Goal: Browse casually

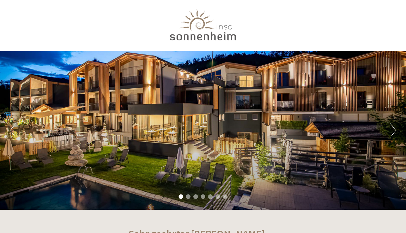
click at [393, 134] on button "Next" at bounding box center [393, 130] width 6 height 14
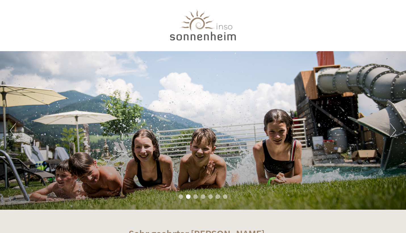
click at [393, 134] on button "Next" at bounding box center [393, 130] width 6 height 14
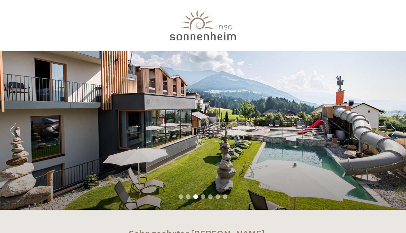
click at [393, 134] on button "Next" at bounding box center [393, 130] width 6 height 14
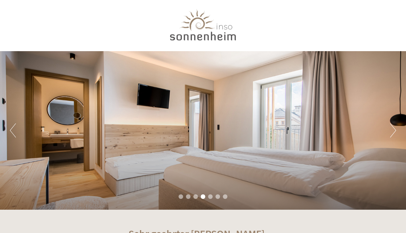
click at [393, 134] on button "Next" at bounding box center [393, 130] width 6 height 14
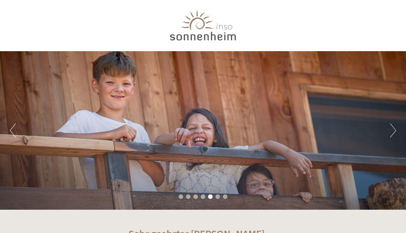
click at [393, 134] on button "Next" at bounding box center [393, 130] width 6 height 14
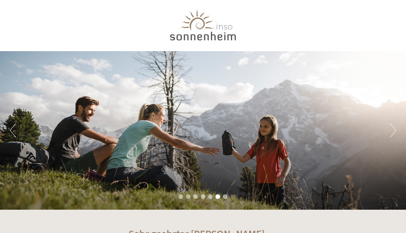
click at [393, 134] on button "Next" at bounding box center [393, 130] width 6 height 14
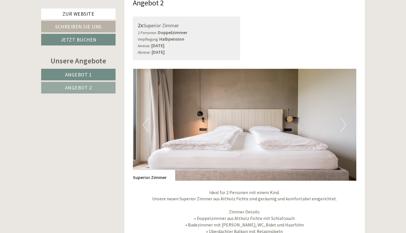
scroll to position [782, 0]
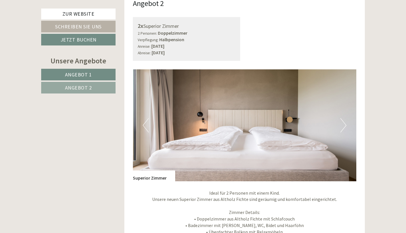
click at [344, 118] on button "Next" at bounding box center [344, 125] width 6 height 14
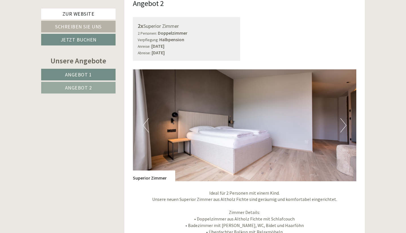
click at [344, 118] on button "Next" at bounding box center [344, 125] width 6 height 14
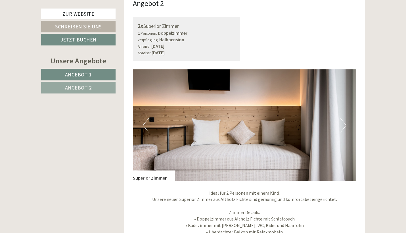
click at [344, 118] on button "Next" at bounding box center [344, 125] width 6 height 14
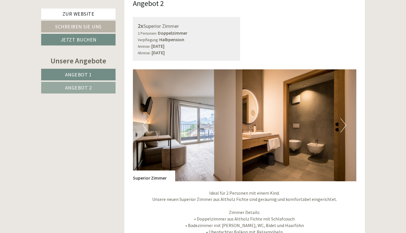
click at [345, 118] on button "Next" at bounding box center [344, 125] width 6 height 14
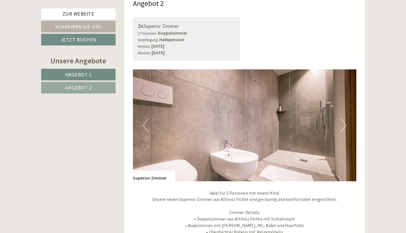
click at [345, 118] on button "Next" at bounding box center [344, 125] width 6 height 14
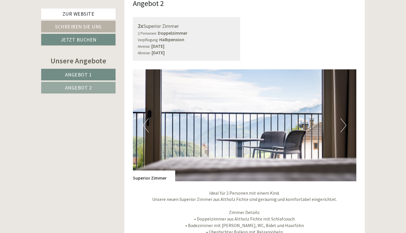
click at [345, 118] on button "Next" at bounding box center [344, 125] width 6 height 14
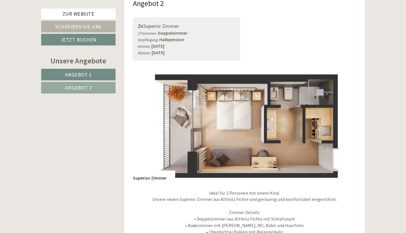
click at [345, 118] on button "Next" at bounding box center [344, 125] width 6 height 14
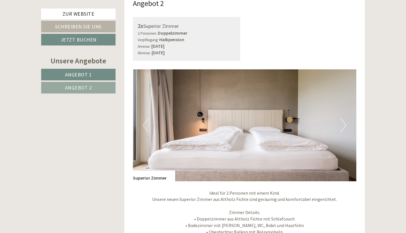
click at [345, 118] on button "Next" at bounding box center [344, 125] width 6 height 14
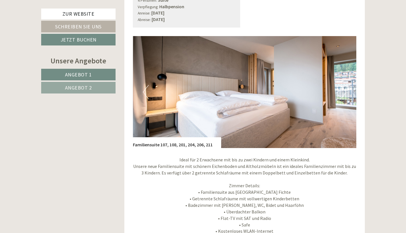
scroll to position [363, 0]
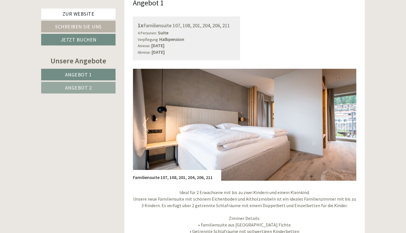
click at [343, 118] on button "Next" at bounding box center [344, 125] width 6 height 14
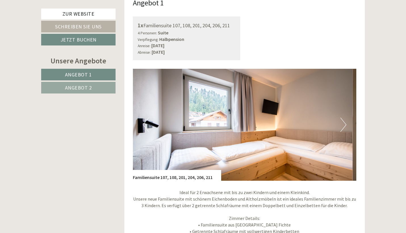
click at [343, 118] on button "Next" at bounding box center [344, 125] width 6 height 14
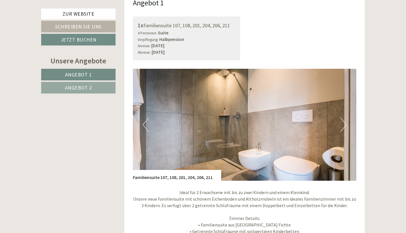
click at [343, 118] on button "Next" at bounding box center [344, 125] width 6 height 14
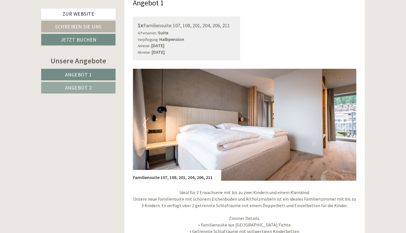
click at [343, 118] on button "Next" at bounding box center [344, 125] width 6 height 14
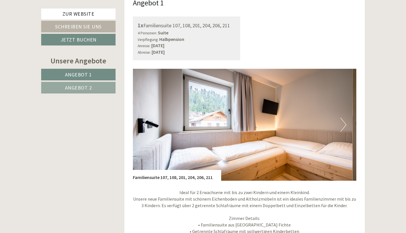
click at [343, 118] on button "Next" at bounding box center [344, 125] width 6 height 14
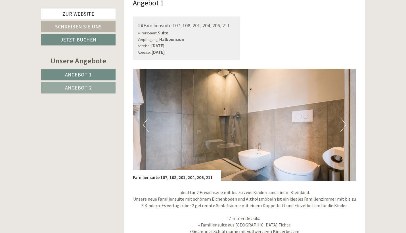
click at [343, 118] on button "Next" at bounding box center [344, 125] width 6 height 14
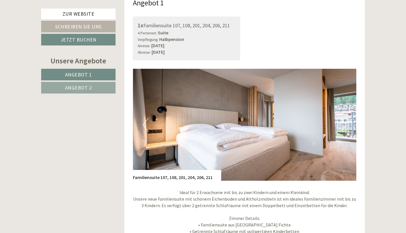
click at [343, 118] on button "Next" at bounding box center [344, 125] width 6 height 14
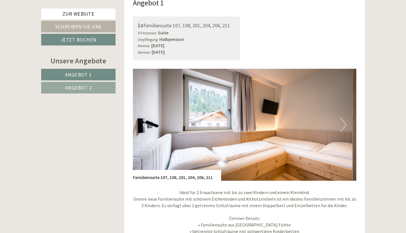
click at [343, 118] on button "Next" at bounding box center [344, 125] width 6 height 14
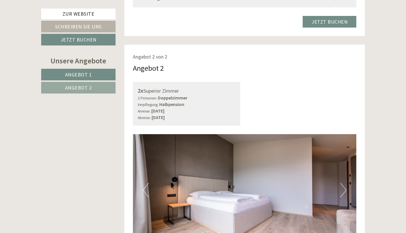
scroll to position [760, 0]
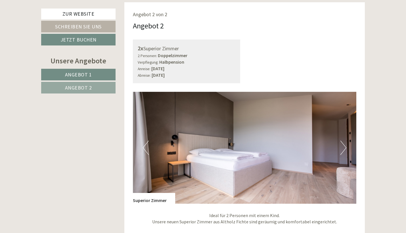
click at [345, 141] on button "Next" at bounding box center [344, 148] width 6 height 14
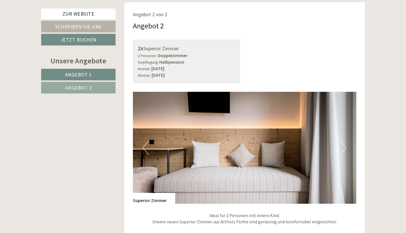
click at [345, 141] on button "Next" at bounding box center [344, 148] width 6 height 14
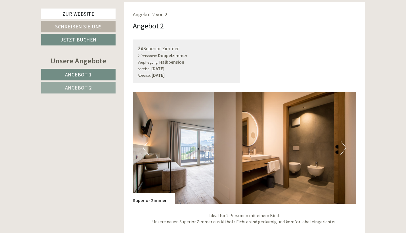
click at [345, 141] on button "Next" at bounding box center [344, 148] width 6 height 14
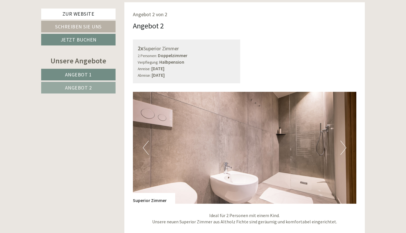
click at [345, 141] on button "Next" at bounding box center [344, 148] width 6 height 14
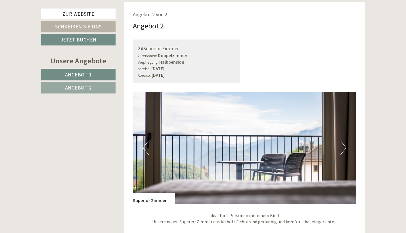
click at [345, 141] on button "Next" at bounding box center [344, 148] width 6 height 14
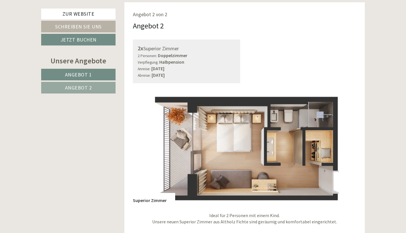
click at [345, 141] on button "Next" at bounding box center [344, 148] width 6 height 14
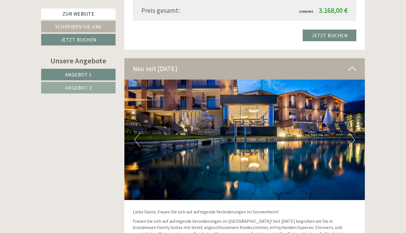
scroll to position [1129, 0]
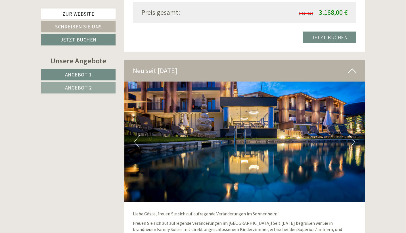
click at [354, 135] on button "Next" at bounding box center [352, 142] width 6 height 14
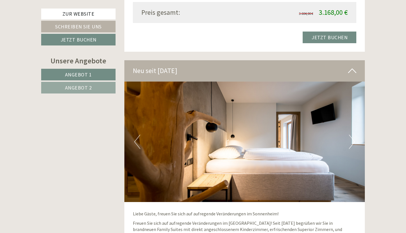
click at [354, 135] on button "Next" at bounding box center [352, 142] width 6 height 14
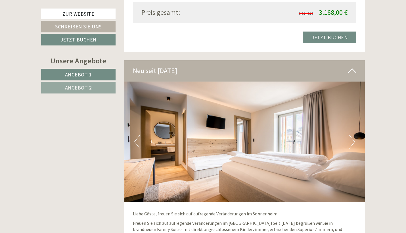
click at [354, 135] on button "Next" at bounding box center [352, 142] width 6 height 14
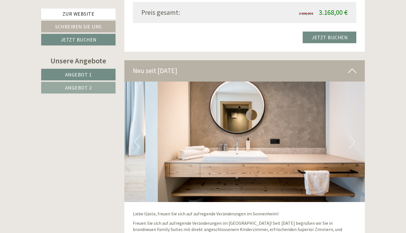
click at [354, 135] on button "Next" at bounding box center [352, 142] width 6 height 14
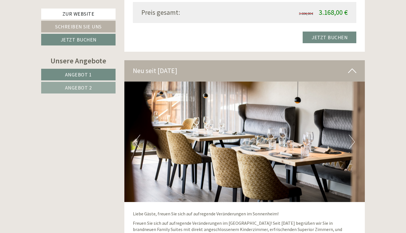
click at [354, 135] on button "Next" at bounding box center [352, 142] width 6 height 14
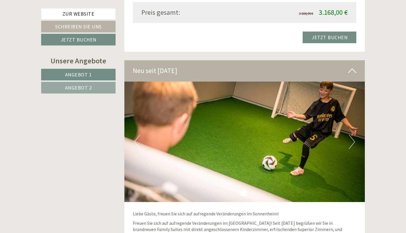
click at [354, 135] on button "Next" at bounding box center [352, 142] width 6 height 14
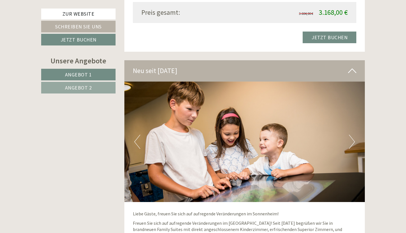
click at [354, 135] on button "Next" at bounding box center [352, 142] width 6 height 14
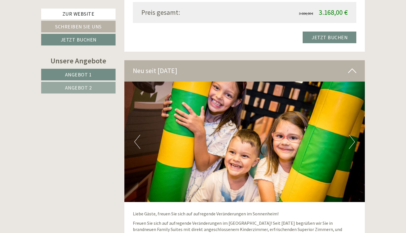
click at [354, 135] on button "Next" at bounding box center [352, 142] width 6 height 14
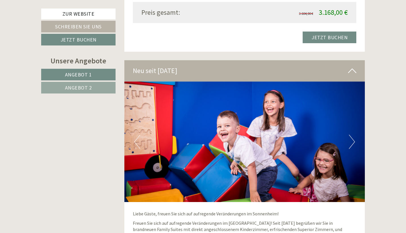
click at [354, 135] on button "Next" at bounding box center [352, 142] width 6 height 14
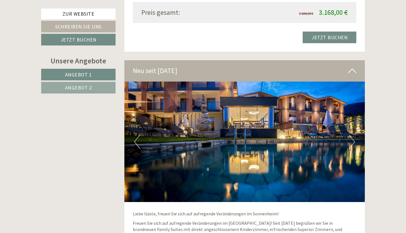
click at [354, 135] on button "Next" at bounding box center [352, 142] width 6 height 14
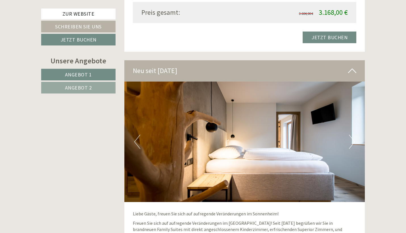
click at [354, 135] on button "Next" at bounding box center [352, 142] width 6 height 14
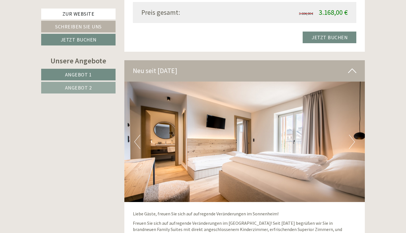
click at [354, 135] on button "Next" at bounding box center [352, 142] width 6 height 14
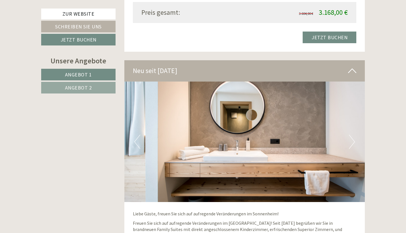
click at [354, 135] on button "Next" at bounding box center [352, 142] width 6 height 14
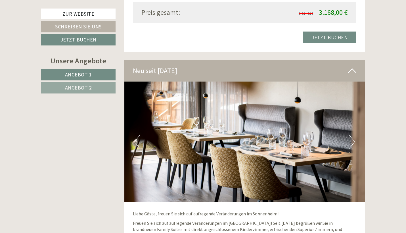
click at [354, 135] on button "Next" at bounding box center [352, 142] width 6 height 14
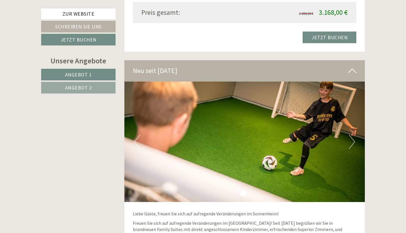
click at [354, 135] on button "Next" at bounding box center [352, 142] width 6 height 14
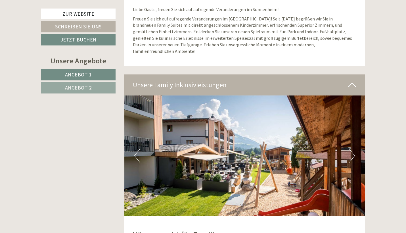
scroll to position [1336, 0]
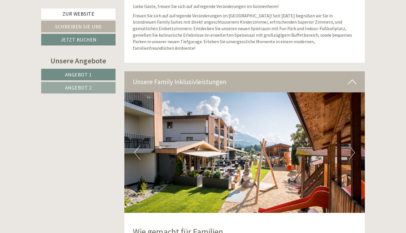
click at [355, 145] on button "Next" at bounding box center [352, 152] width 6 height 14
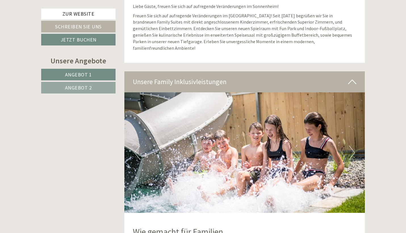
click at [355, 145] on button "Next" at bounding box center [352, 152] width 6 height 14
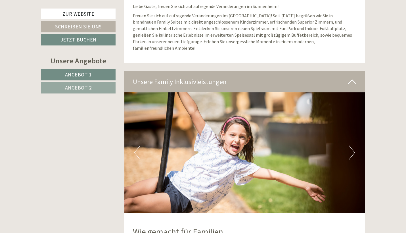
click at [355, 145] on button "Next" at bounding box center [352, 152] width 6 height 14
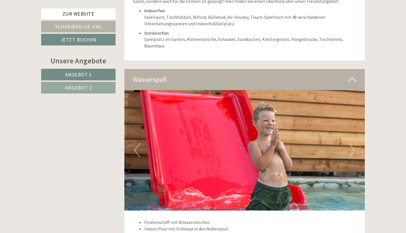
scroll to position [1606, 0]
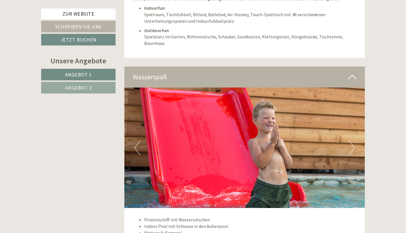
click at [354, 141] on button "Next" at bounding box center [352, 148] width 6 height 14
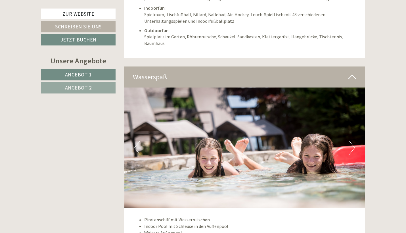
click at [354, 141] on button "Next" at bounding box center [352, 148] width 6 height 14
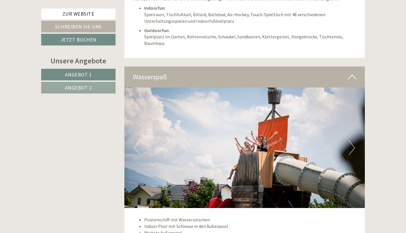
click at [354, 141] on button "Next" at bounding box center [352, 148] width 6 height 14
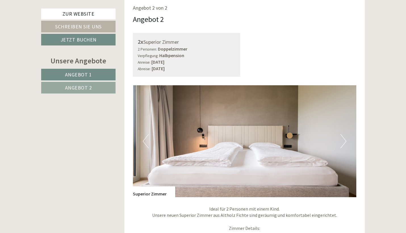
scroll to position [769, 0]
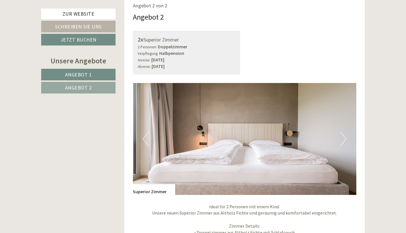
click at [345, 132] on button "Next" at bounding box center [344, 139] width 6 height 14
